Goal: Task Accomplishment & Management: Use online tool/utility

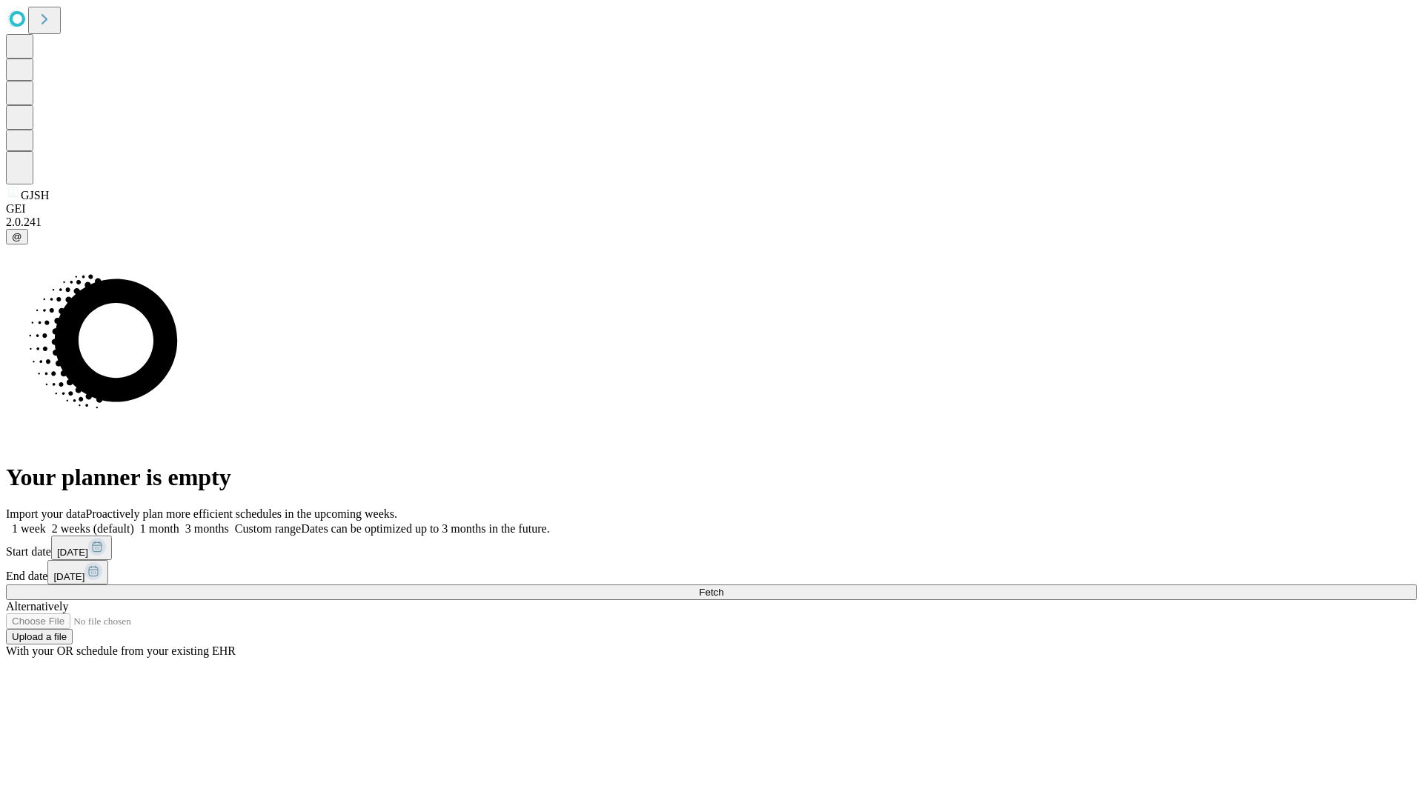
click at [723, 587] on span "Fetch" at bounding box center [711, 592] width 24 height 11
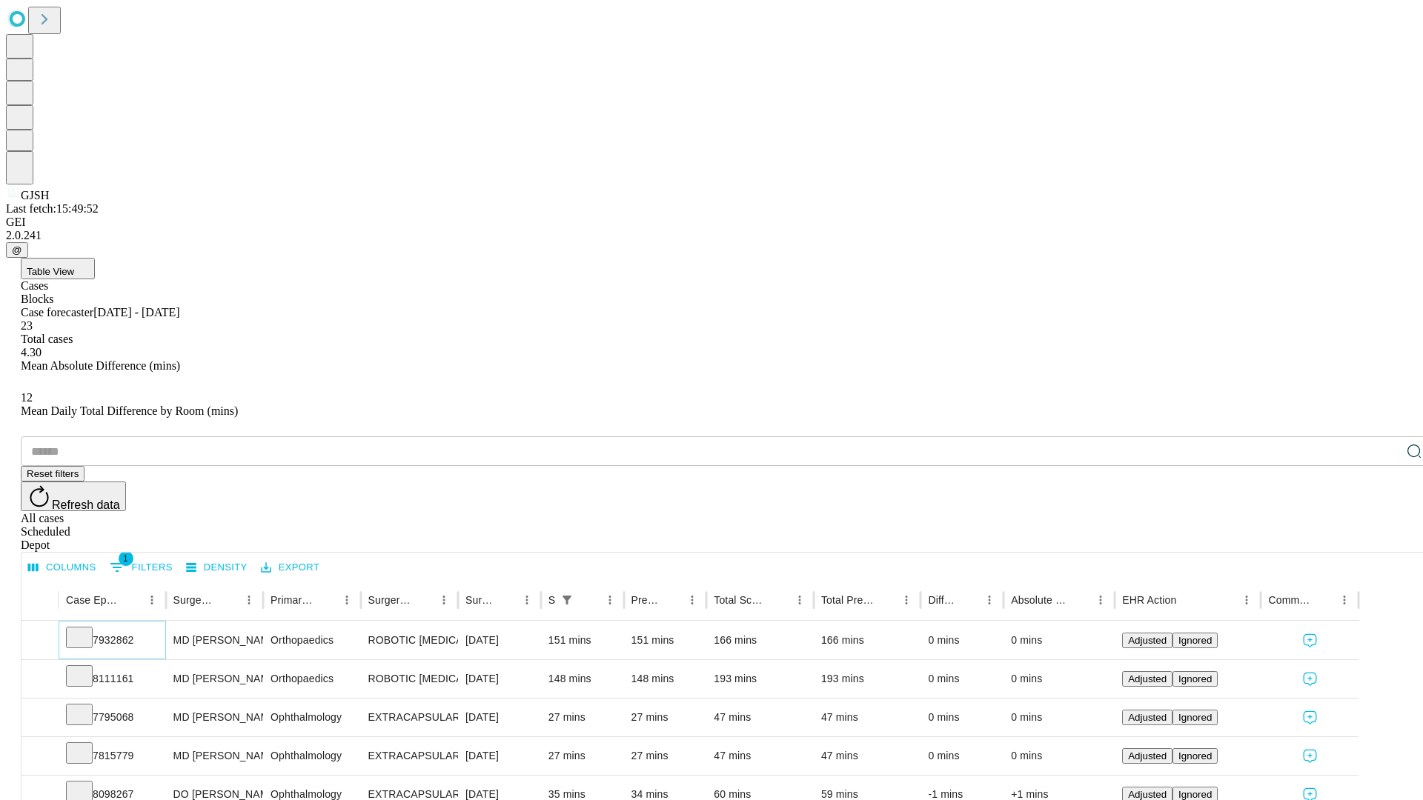
click at [87, 629] on icon at bounding box center [79, 636] width 15 height 15
